Goal: Transaction & Acquisition: Book appointment/travel/reservation

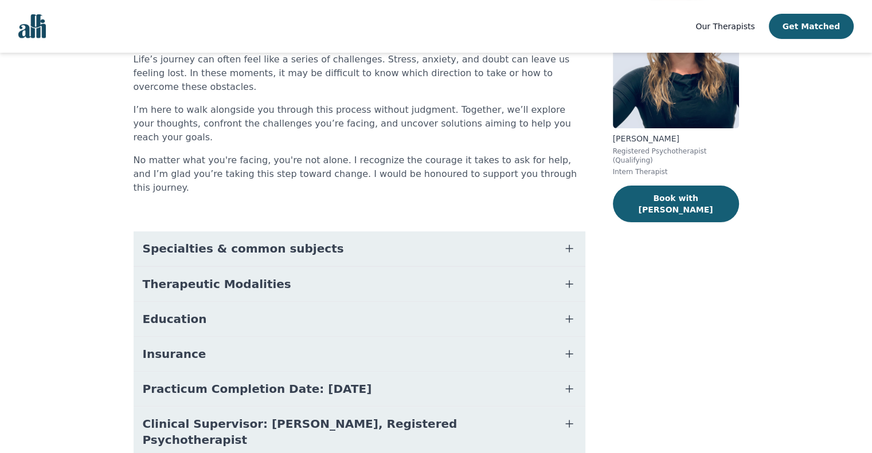
scroll to position [117, 0]
click at [327, 336] on button "Insurance" at bounding box center [360, 353] width 452 height 34
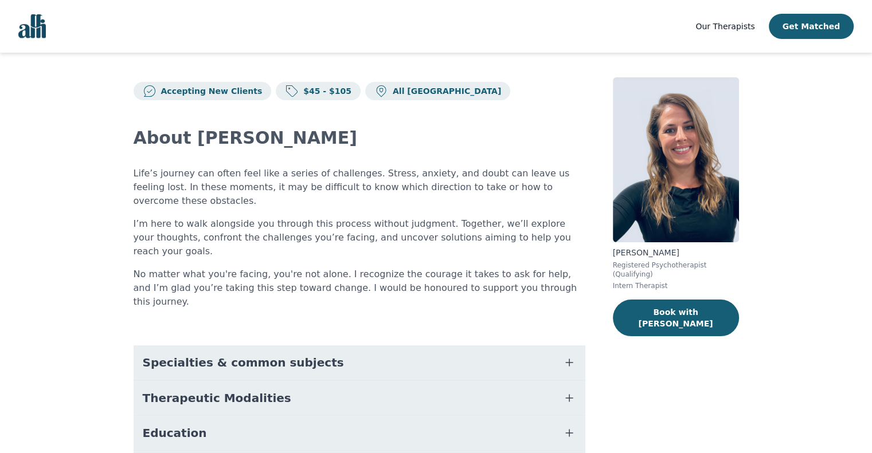
scroll to position [202, 0]
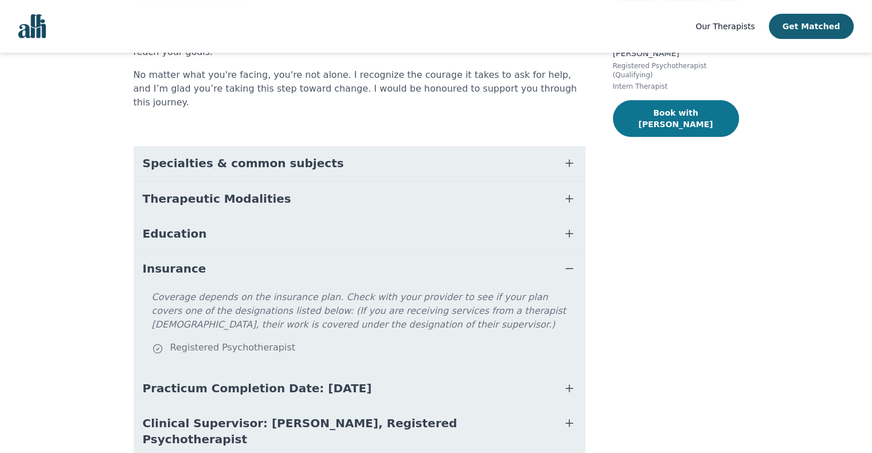
click at [688, 113] on button "Book with [PERSON_NAME]" at bounding box center [676, 118] width 126 height 37
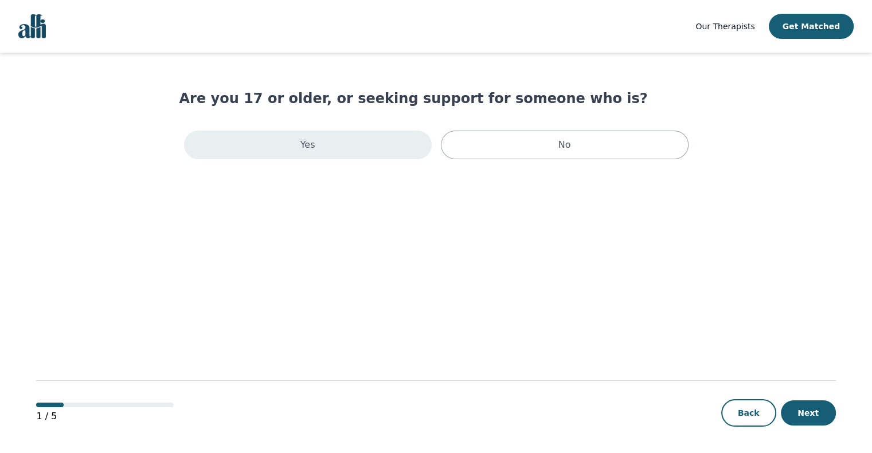
click at [379, 153] on div "Yes" at bounding box center [308, 145] width 248 height 29
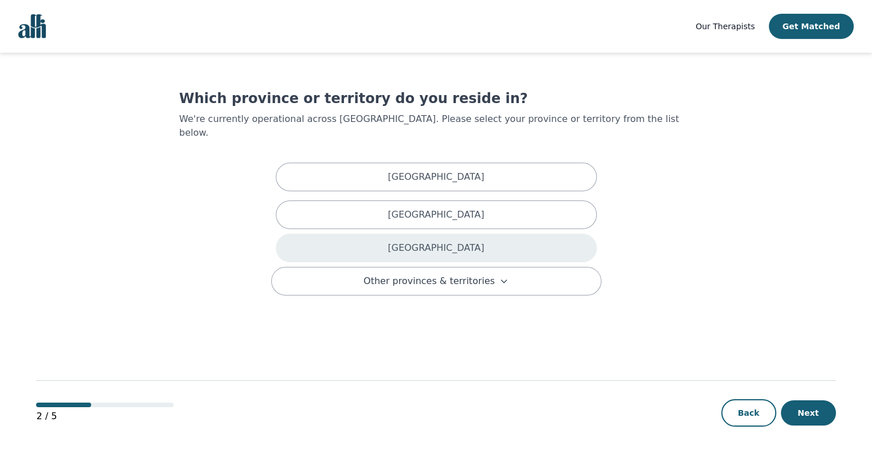
click at [399, 234] on div "[GEOGRAPHIC_DATA]" at bounding box center [436, 248] width 321 height 29
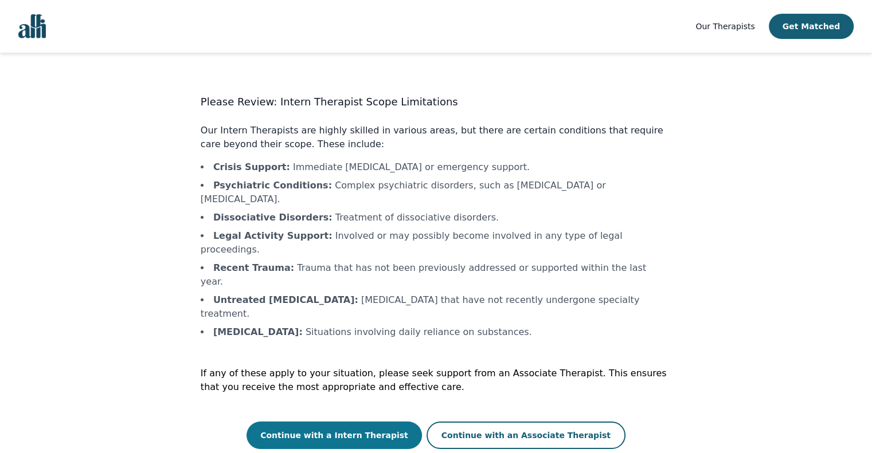
click at [370, 422] on button "Continue with a Intern Therapist" at bounding box center [333, 436] width 175 height 28
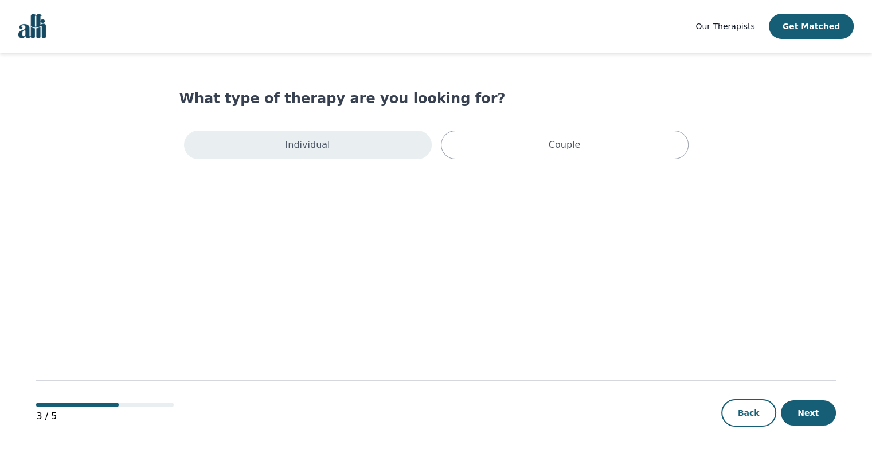
click at [362, 138] on div "Individual" at bounding box center [308, 145] width 248 height 29
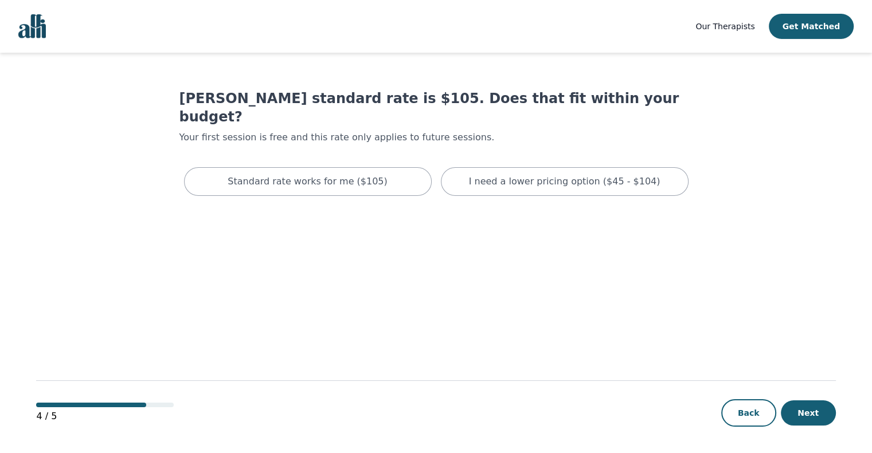
scroll to position [1, 0]
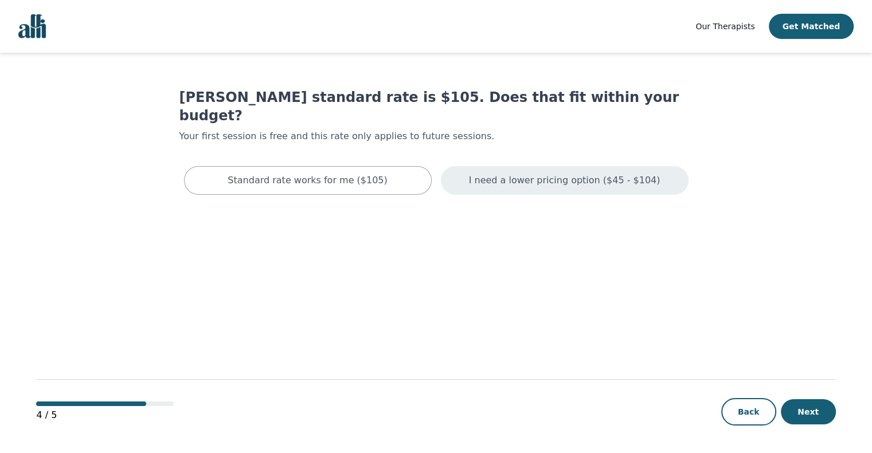
click at [490, 174] on p "I need a lower pricing option ($45 - $104)" at bounding box center [564, 181] width 191 height 14
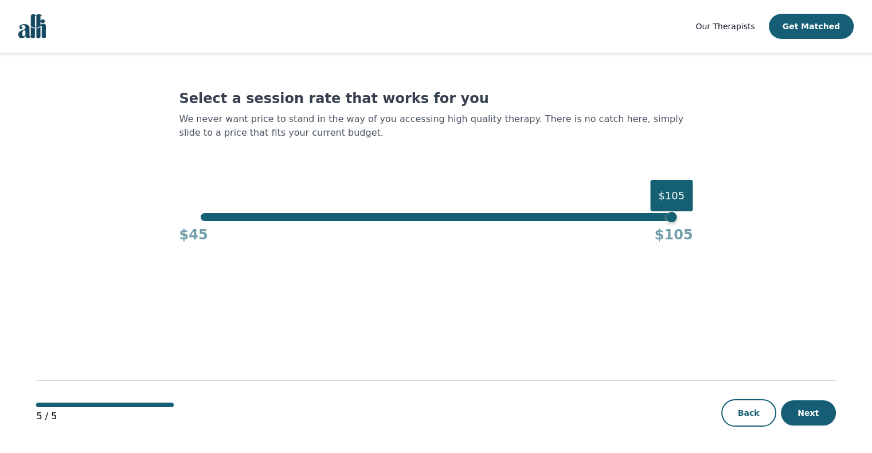
scroll to position [1, 0]
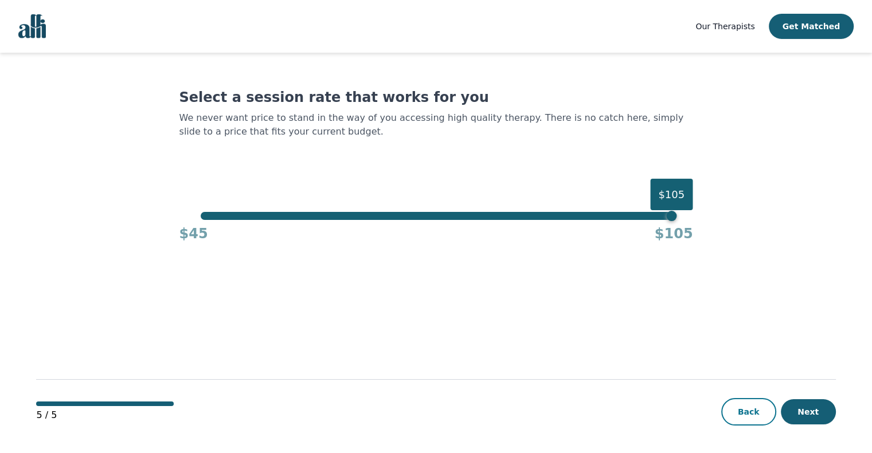
click at [742, 414] on button "Back" at bounding box center [748, 412] width 55 height 28
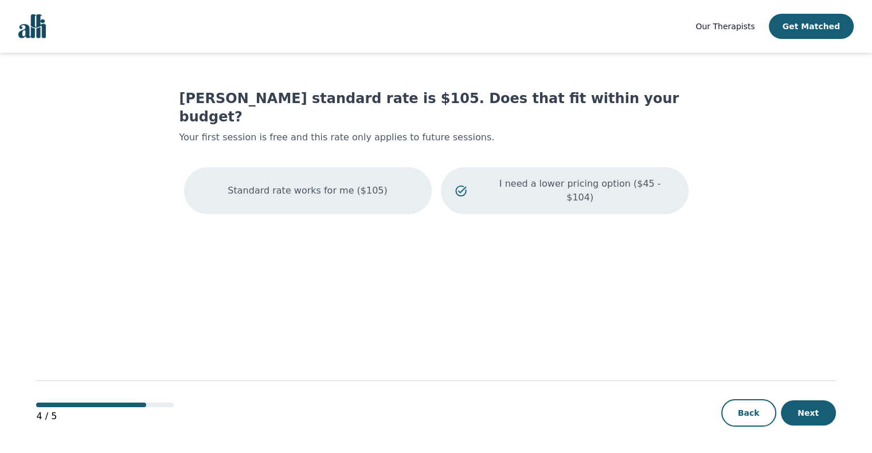
click at [366, 167] on div "Standard rate works for me ($105)" at bounding box center [308, 190] width 248 height 47
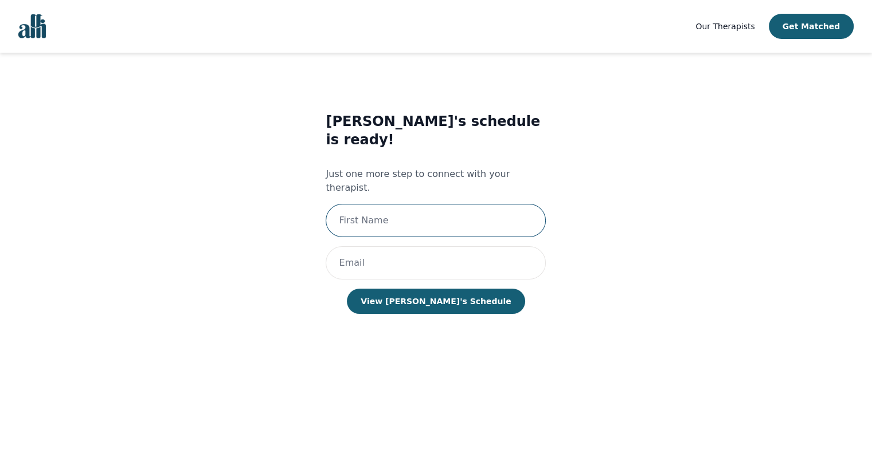
click at [464, 204] on input "text" at bounding box center [436, 220] width 220 height 33
type input "Huan"
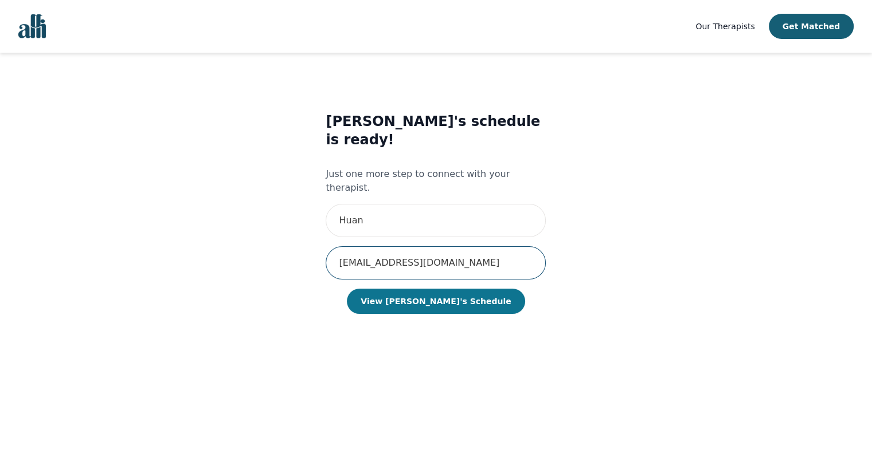
type input "[EMAIL_ADDRESS][DOMAIN_NAME]"
click at [439, 289] on button "View [PERSON_NAME]'s Schedule" at bounding box center [436, 301] width 178 height 25
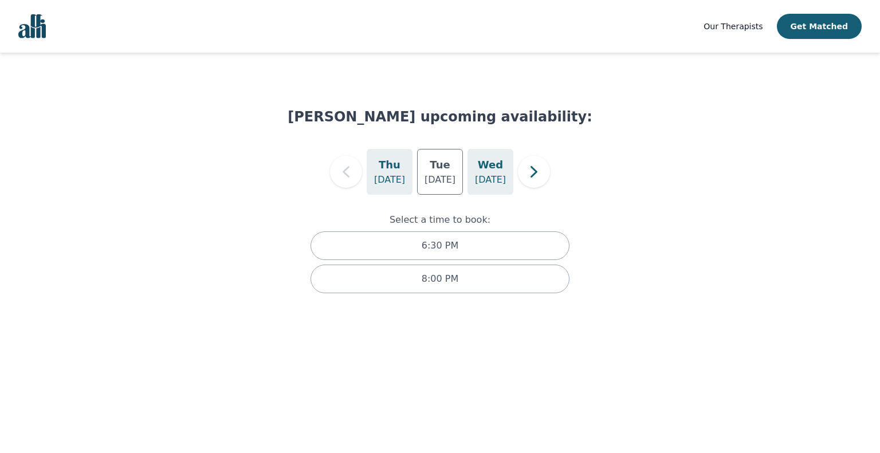
click at [492, 177] on p "[DATE]" at bounding box center [490, 180] width 31 height 14
click at [524, 177] on icon "button" at bounding box center [534, 171] width 23 height 23
click at [390, 174] on p "[DATE]" at bounding box center [389, 180] width 31 height 14
click at [426, 163] on div "[DATE]" at bounding box center [440, 172] width 46 height 46
click at [395, 167] on h5 "Thu" at bounding box center [390, 165] width 22 height 16
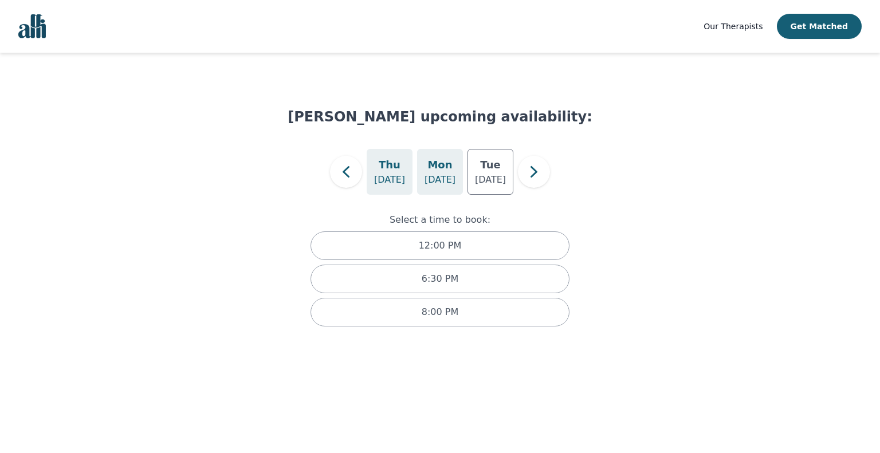
click at [447, 168] on h5 "Mon" at bounding box center [440, 165] width 25 height 16
click at [484, 167] on h5 "Tue" at bounding box center [490, 165] width 20 height 16
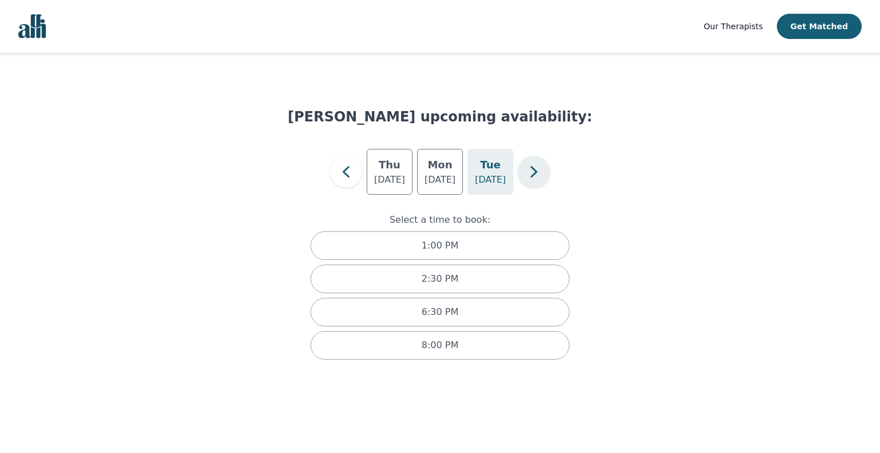
click at [532, 180] on icon "button" at bounding box center [534, 171] width 23 height 23
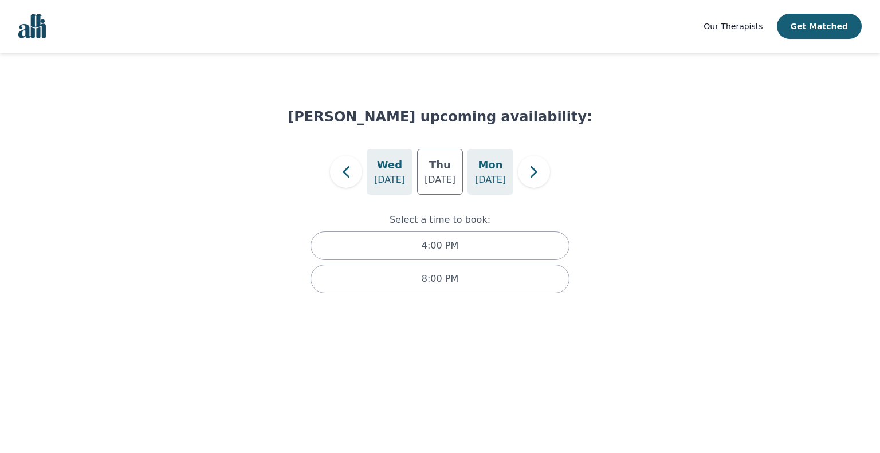
click at [479, 176] on p "[DATE]" at bounding box center [490, 180] width 31 height 14
click at [531, 177] on icon "button" at bounding box center [534, 171] width 7 height 11
click at [454, 177] on div "[DATE]" at bounding box center [440, 172] width 46 height 46
click at [478, 174] on p "[DATE]" at bounding box center [490, 180] width 31 height 14
click at [347, 171] on icon "button" at bounding box center [346, 171] width 23 height 23
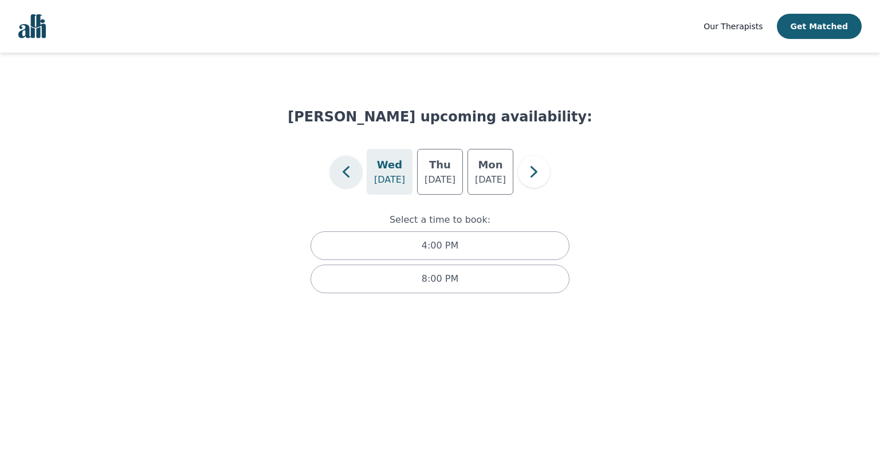
click at [347, 171] on icon "button" at bounding box center [346, 171] width 23 height 23
click at [442, 183] on p "[DATE]" at bounding box center [440, 180] width 31 height 14
click at [397, 181] on p "[DATE]" at bounding box center [389, 180] width 31 height 14
click at [442, 160] on h5 "Tue" at bounding box center [440, 165] width 20 height 16
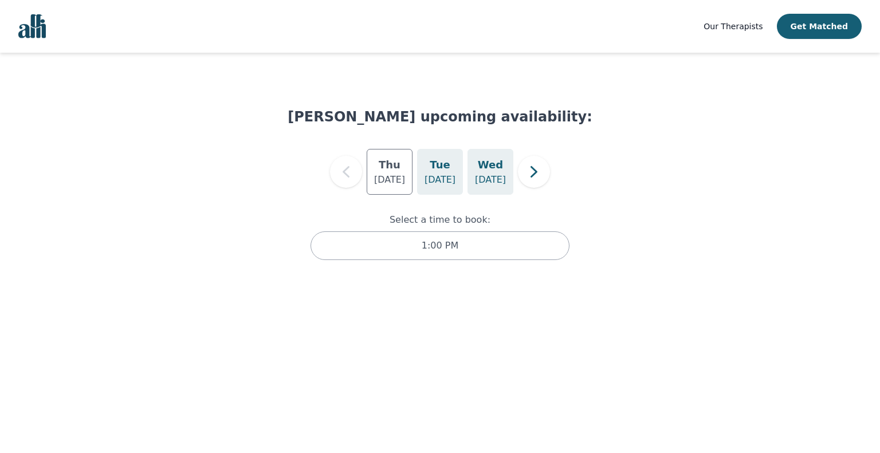
click at [495, 181] on p "[DATE]" at bounding box center [490, 180] width 31 height 14
click at [533, 174] on icon "button" at bounding box center [534, 171] width 7 height 11
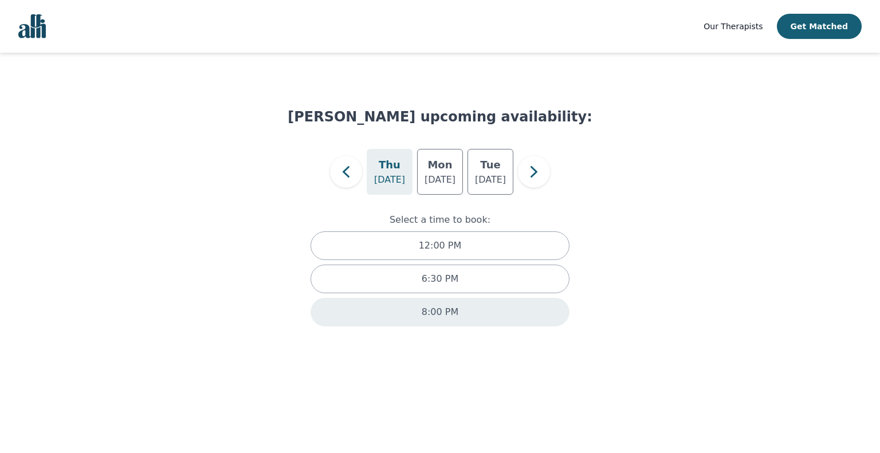
click at [472, 318] on div "8:00 PM" at bounding box center [440, 312] width 259 height 29
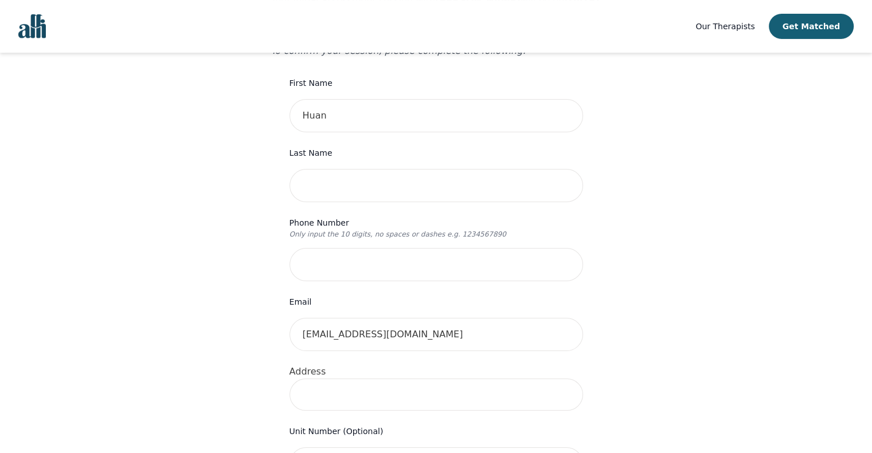
scroll to position [57, 0]
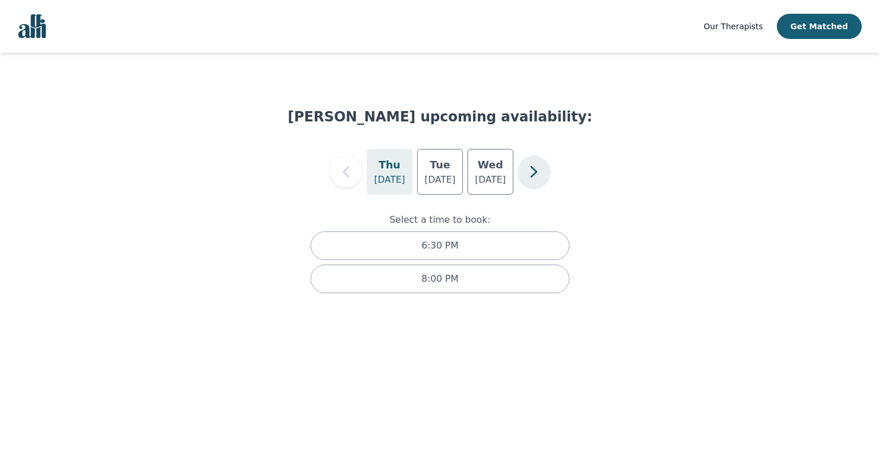
click at [534, 179] on icon "button" at bounding box center [534, 171] width 23 height 23
click at [444, 170] on h5 "Mon" at bounding box center [440, 165] width 25 height 16
click at [387, 171] on h5 "Thu" at bounding box center [390, 165] width 22 height 16
click at [348, 174] on icon "button" at bounding box center [346, 171] width 23 height 23
click at [436, 178] on p "[DATE]" at bounding box center [440, 180] width 31 height 14
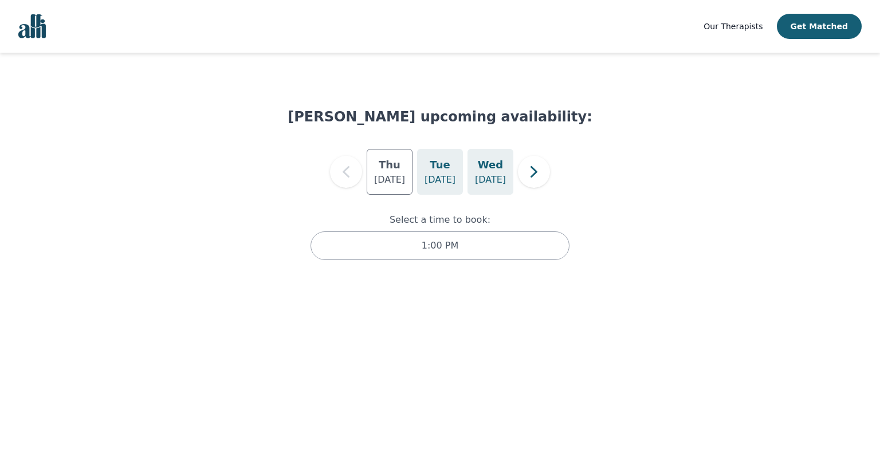
click at [495, 177] on p "[DATE]" at bounding box center [490, 180] width 31 height 14
click at [531, 174] on icon "button" at bounding box center [534, 171] width 23 height 23
click at [445, 174] on p "[DATE]" at bounding box center [440, 180] width 31 height 14
click at [404, 170] on div "[DATE]" at bounding box center [390, 172] width 46 height 46
click at [444, 173] on p "[DATE]" at bounding box center [440, 180] width 31 height 14
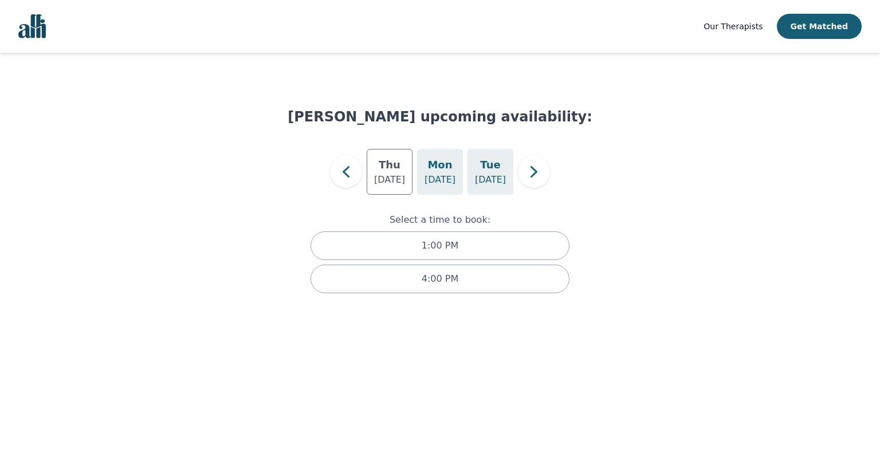
click at [491, 171] on h5 "Tue" at bounding box center [490, 165] width 20 height 16
click at [534, 173] on icon "button" at bounding box center [534, 171] width 23 height 23
click at [488, 176] on p "[DATE]" at bounding box center [490, 180] width 31 height 14
click at [520, 176] on button "button" at bounding box center [534, 172] width 32 height 32
click at [479, 174] on p "[DATE]" at bounding box center [490, 180] width 31 height 14
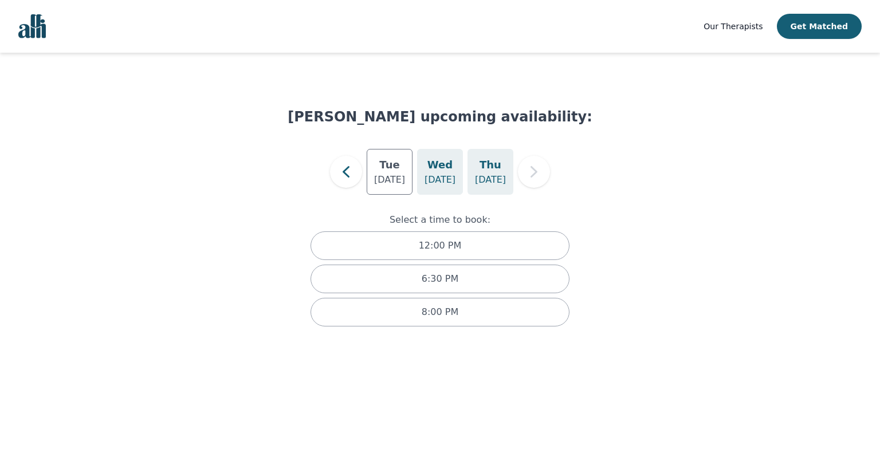
click at [447, 179] on p "[DATE]" at bounding box center [440, 180] width 31 height 14
click at [341, 183] on icon "button" at bounding box center [346, 171] width 23 height 23
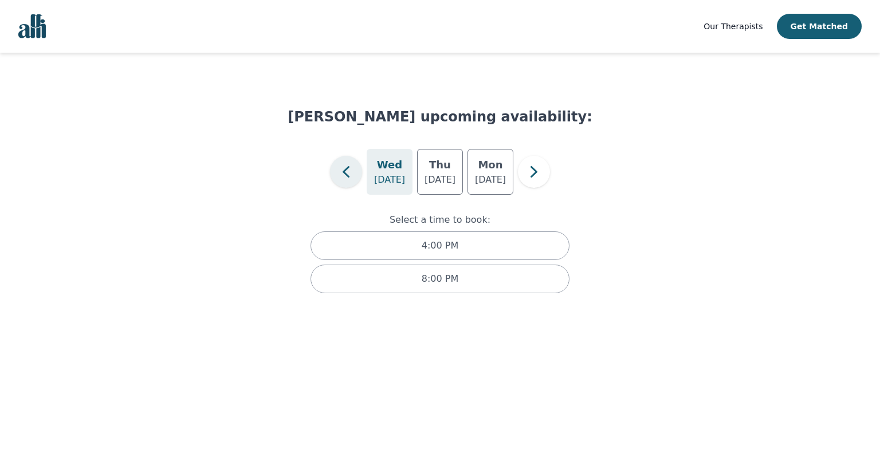
click at [341, 183] on icon "button" at bounding box center [346, 171] width 23 height 23
click at [386, 175] on p "[DATE]" at bounding box center [389, 180] width 31 height 14
click at [447, 182] on p "[DATE]" at bounding box center [440, 180] width 31 height 14
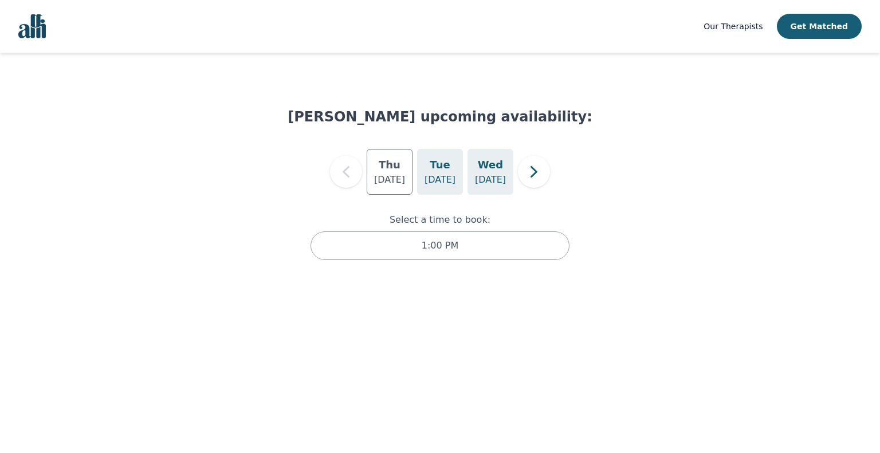
click at [479, 179] on p "[DATE]" at bounding box center [490, 180] width 31 height 14
click at [536, 163] on icon "button" at bounding box center [534, 171] width 23 height 23
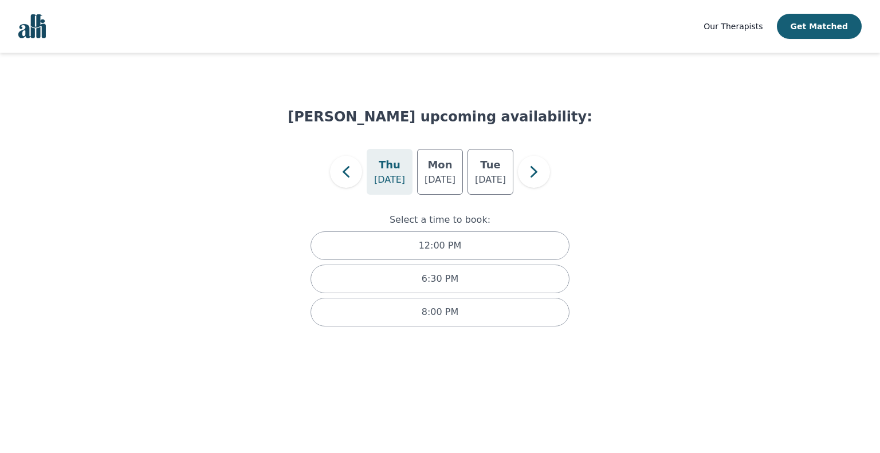
click at [390, 171] on h5 "Thu" at bounding box center [390, 165] width 22 height 16
click at [431, 168] on h5 "Mon" at bounding box center [440, 165] width 25 height 16
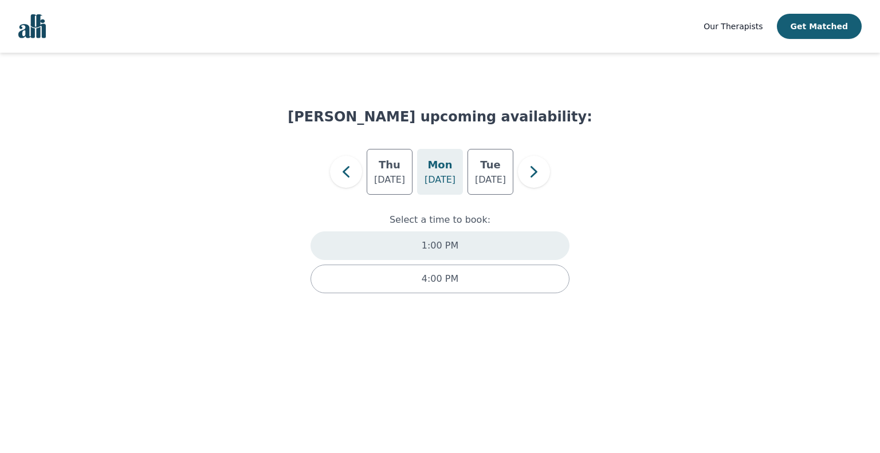
click at [430, 250] on p "1:00 PM" at bounding box center [440, 246] width 37 height 14
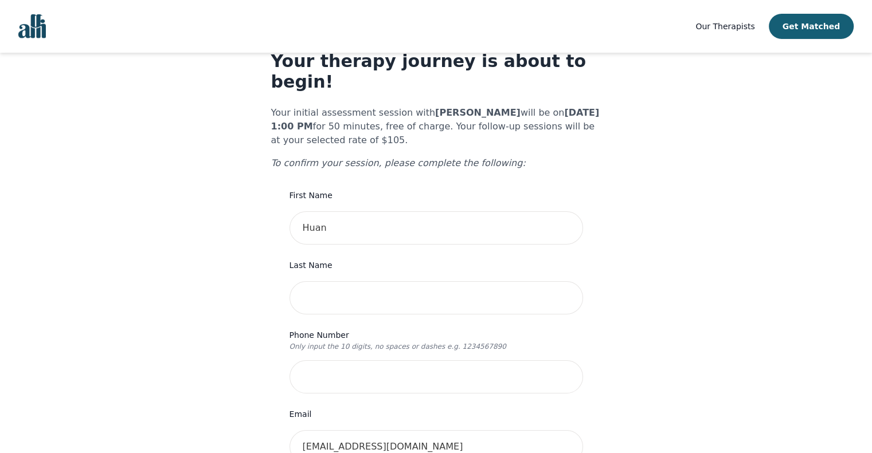
scroll to position [57, 0]
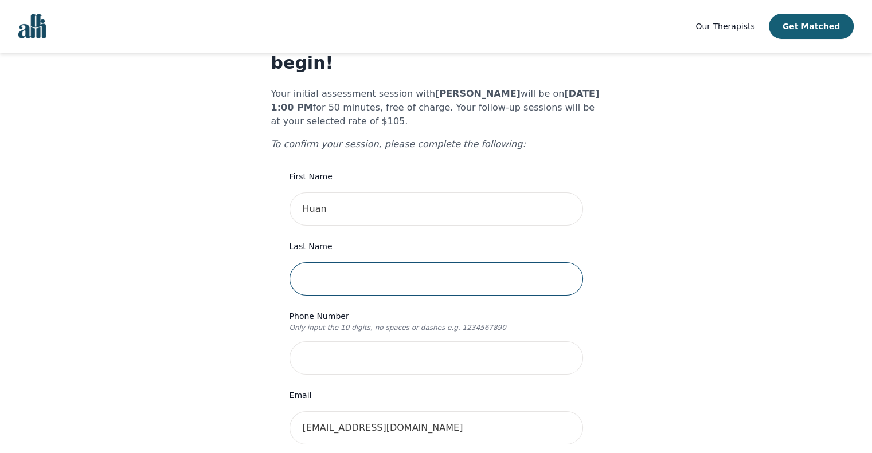
click at [335, 262] on input "text" at bounding box center [435, 278] width 293 height 33
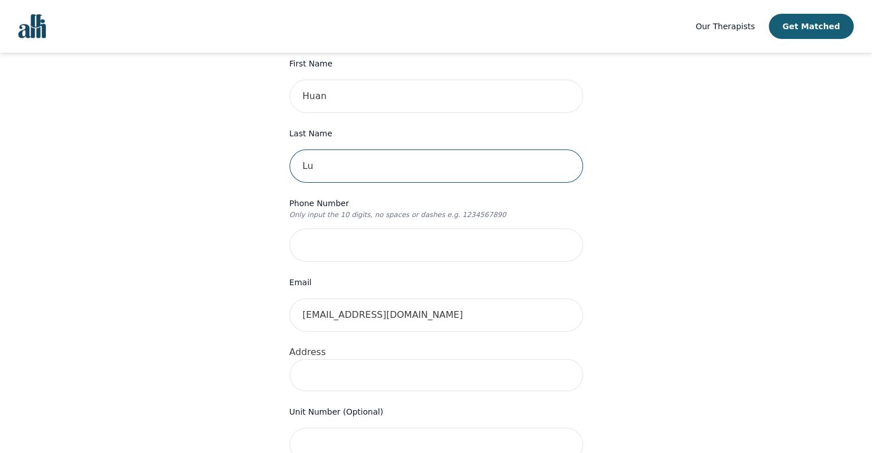
scroll to position [172, 0]
type input "Lu"
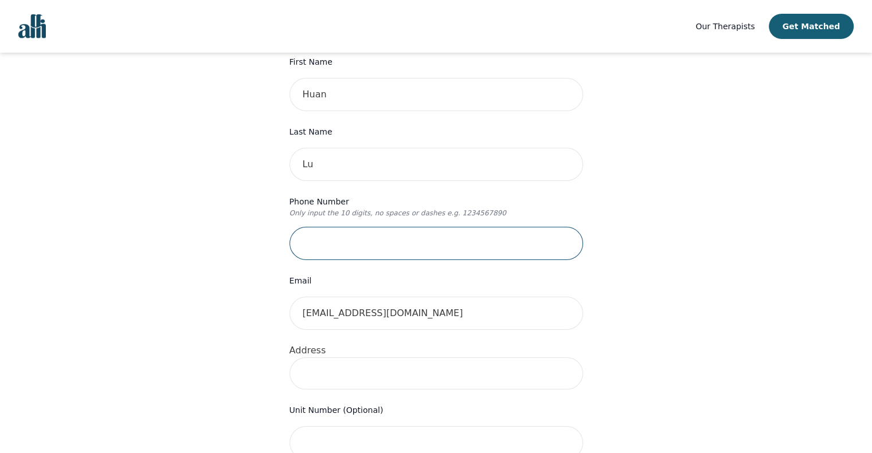
click at [346, 227] on input "tel" at bounding box center [435, 243] width 293 height 33
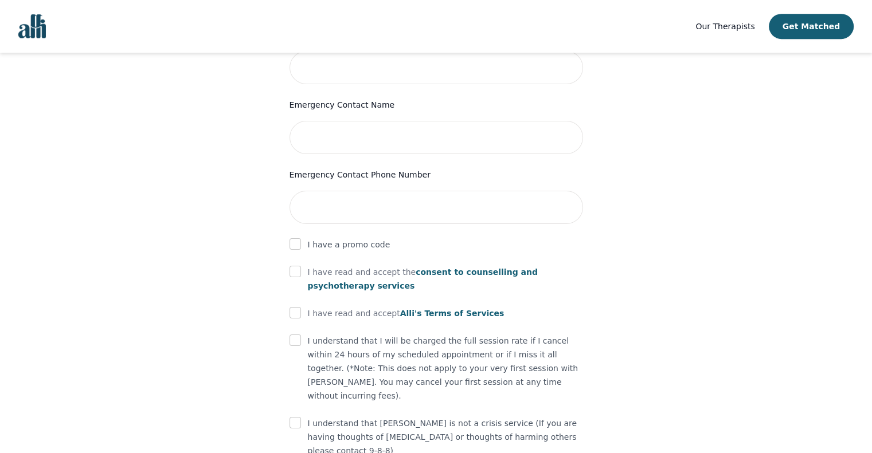
scroll to position [573, 0]
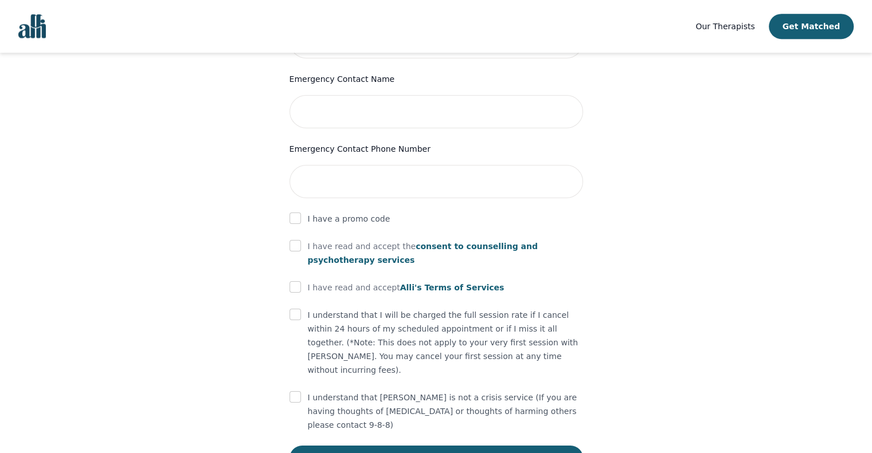
type input "4168736115"
click at [290, 240] on input "checkbox" at bounding box center [294, 245] width 11 height 11
checkbox input "true"
click at [293, 281] on input "checkbox" at bounding box center [294, 286] width 11 height 11
checkbox input "true"
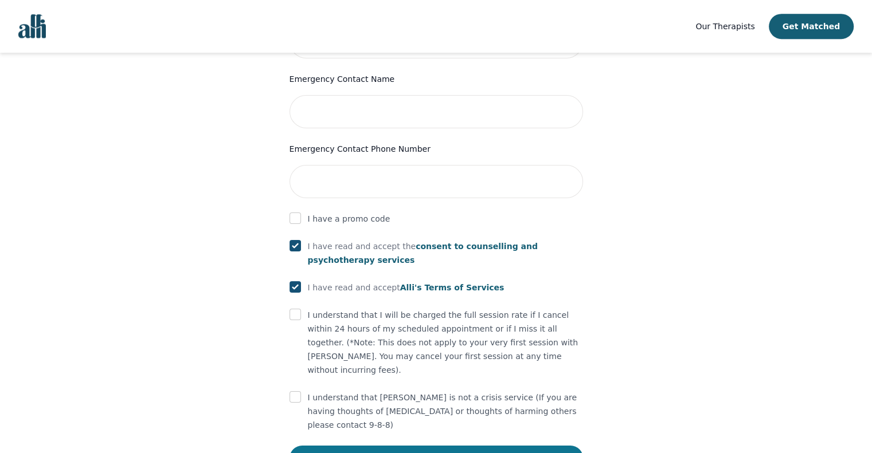
click at [439, 446] on button "Submit" at bounding box center [435, 458] width 293 height 25
click at [293, 309] on input "checkbox" at bounding box center [294, 314] width 11 height 11
checkbox input "true"
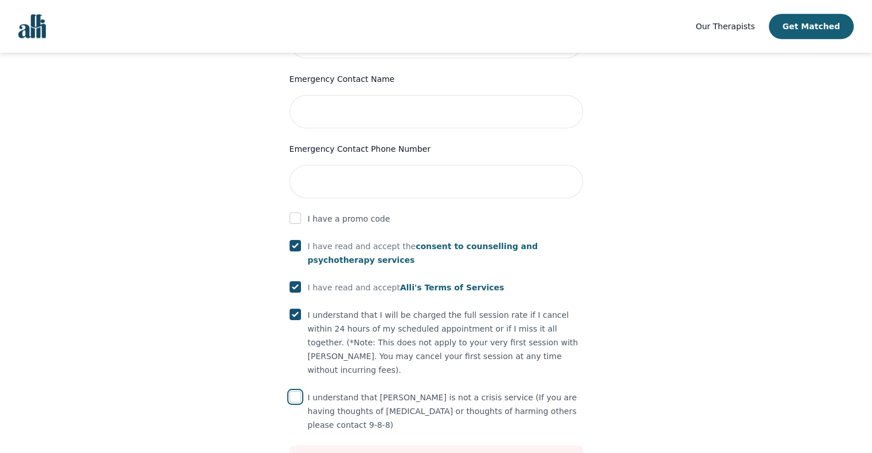
click at [298, 391] on input "checkbox" at bounding box center [294, 396] width 11 height 11
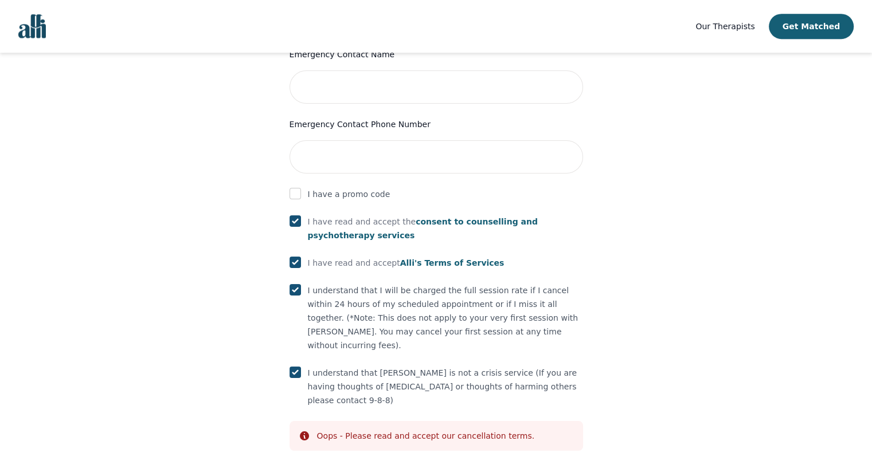
scroll to position [621, 0]
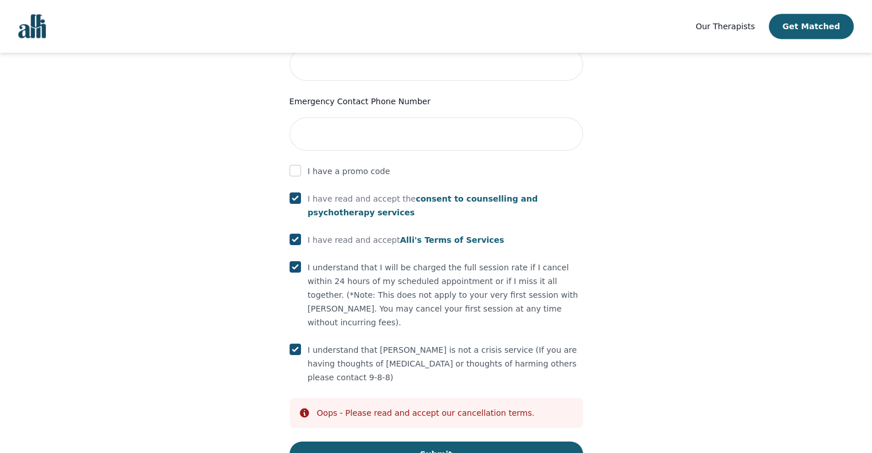
click at [298, 343] on div "I understand that [PERSON_NAME] is not a crisis service (If you are having thou…" at bounding box center [435, 363] width 293 height 41
drag, startPoint x: 294, startPoint y: 313, endPoint x: 302, endPoint y: 315, distance: 8.1
click at [294, 344] on input "checkbox" at bounding box center [294, 349] width 11 height 11
click at [420, 442] on button "Submit" at bounding box center [435, 454] width 293 height 25
click at [298, 344] on input "checkbox" at bounding box center [294, 349] width 11 height 11
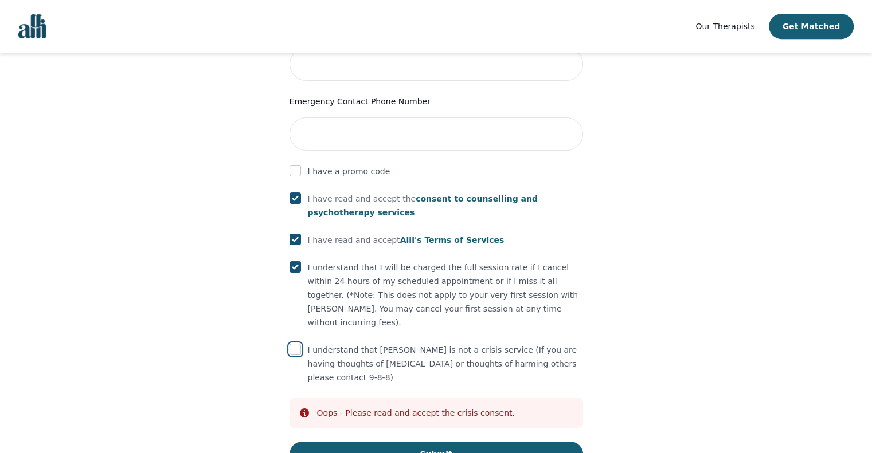
checkbox input "true"
click at [398, 442] on button "Submit" at bounding box center [435, 454] width 293 height 25
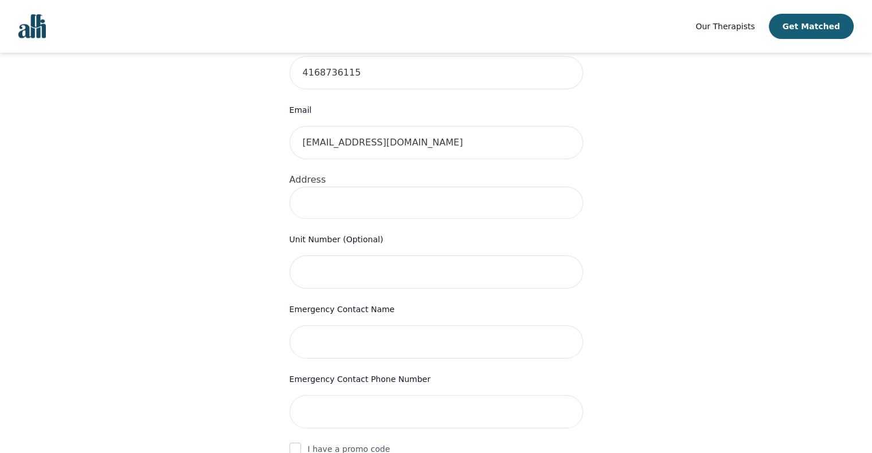
scroll to position [277, 0]
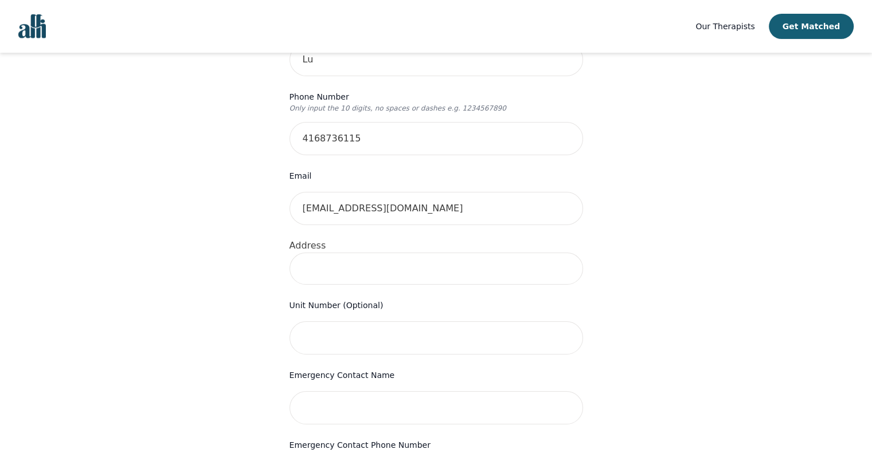
click at [447, 253] on input at bounding box center [435, 269] width 293 height 32
type input "0"
type input "[STREET_ADDRESS][PERSON_NAME][PERSON_NAME]"
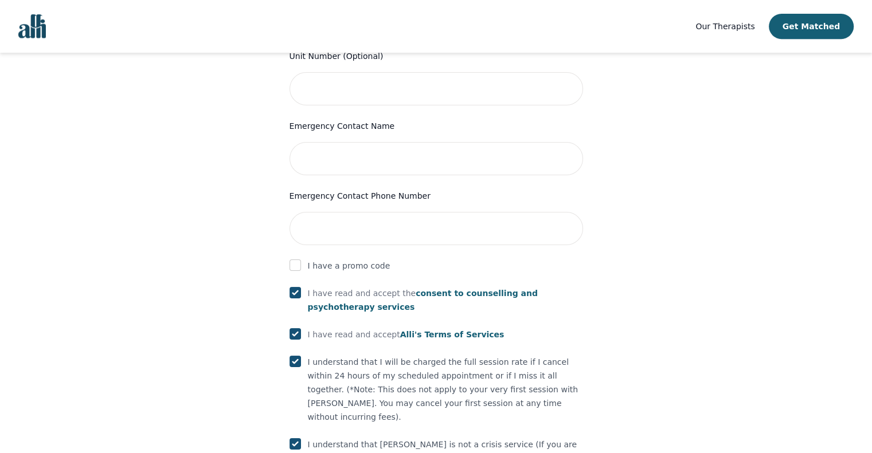
scroll to position [621, 0]
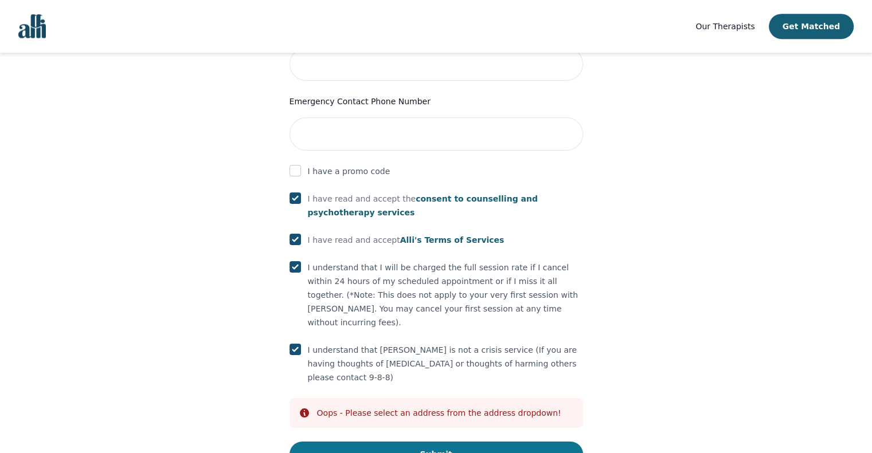
click at [420, 442] on button "Submit" at bounding box center [435, 454] width 293 height 25
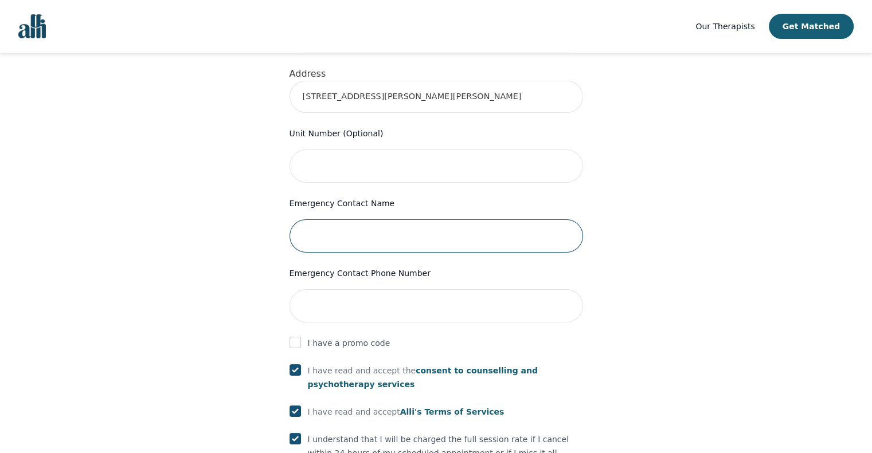
click at [378, 219] on input "text" at bounding box center [435, 235] width 293 height 33
type input "[PERSON_NAME]"
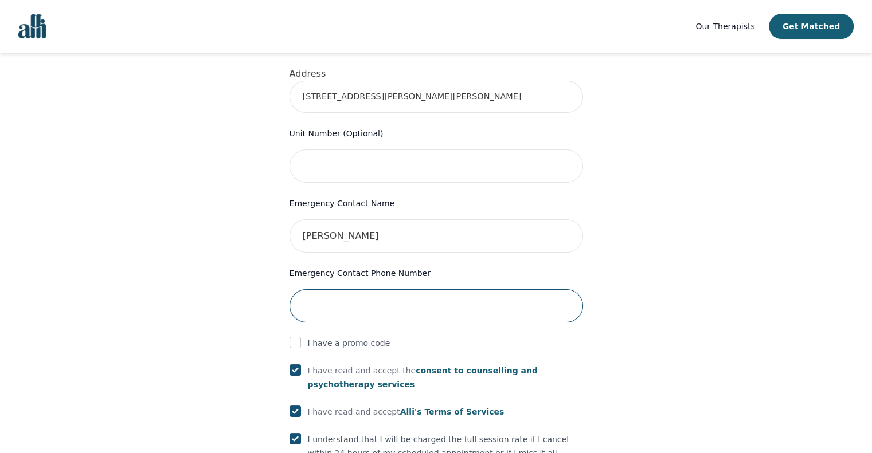
click at [365, 289] on input "tel" at bounding box center [435, 305] width 293 height 33
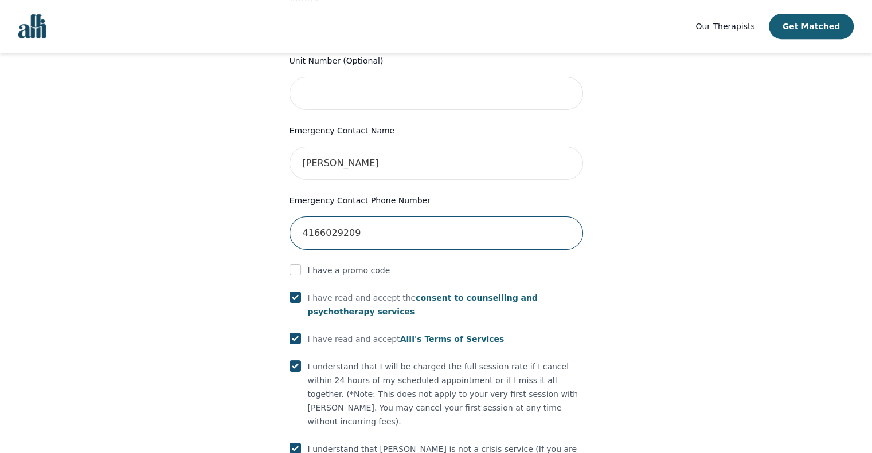
scroll to position [621, 0]
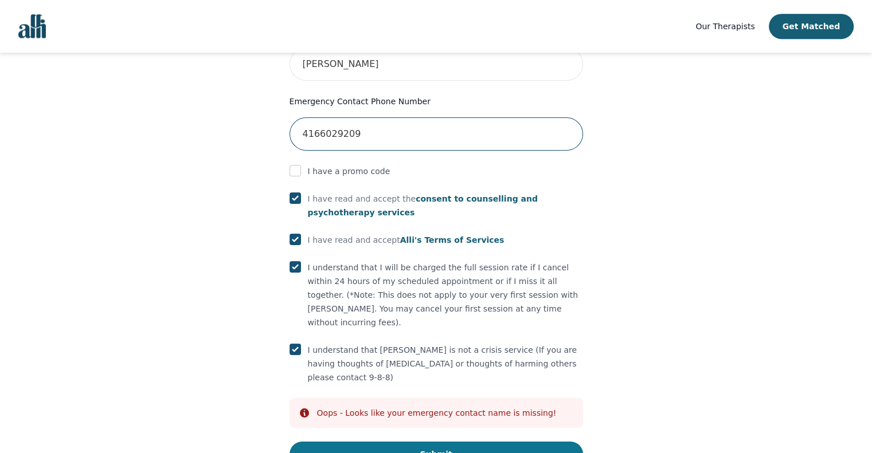
type input "4166029209"
click at [446, 442] on button "Submit" at bounding box center [435, 454] width 293 height 25
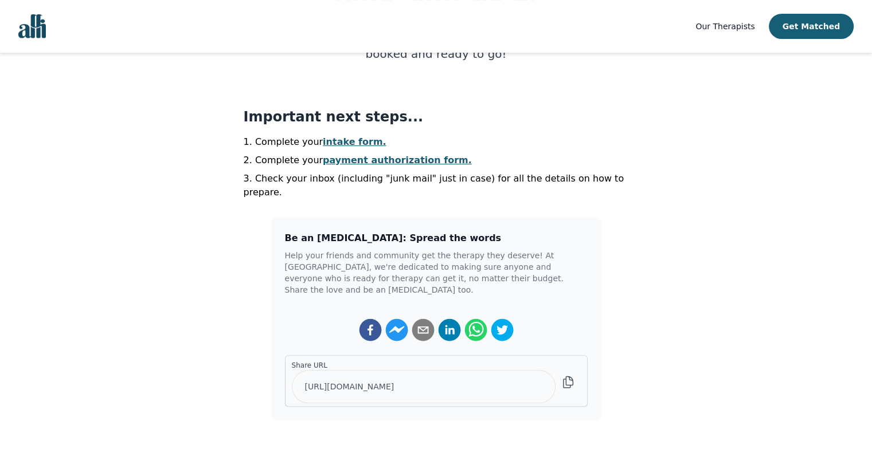
scroll to position [229, 0]
